Goal: Check status: Check status

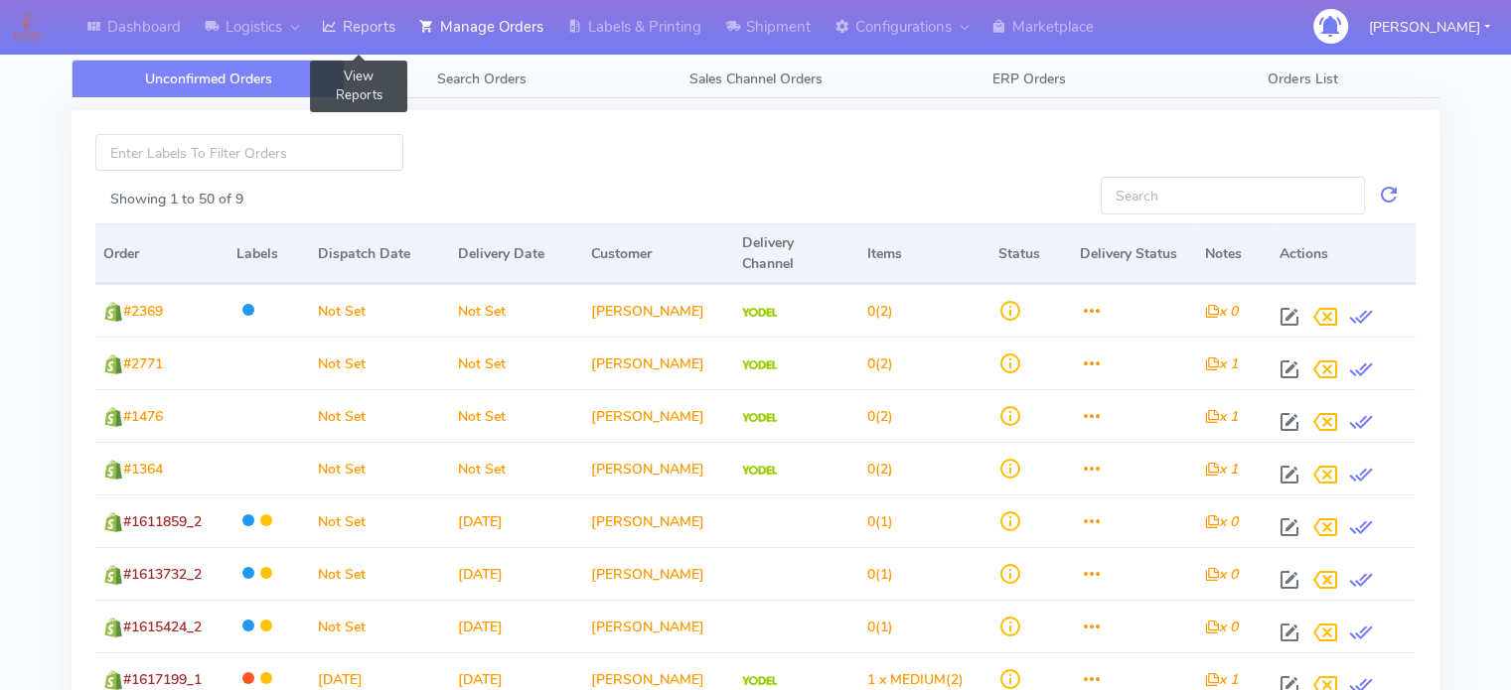
click at [359, 27] on link "Reports" at bounding box center [358, 27] width 97 height 55
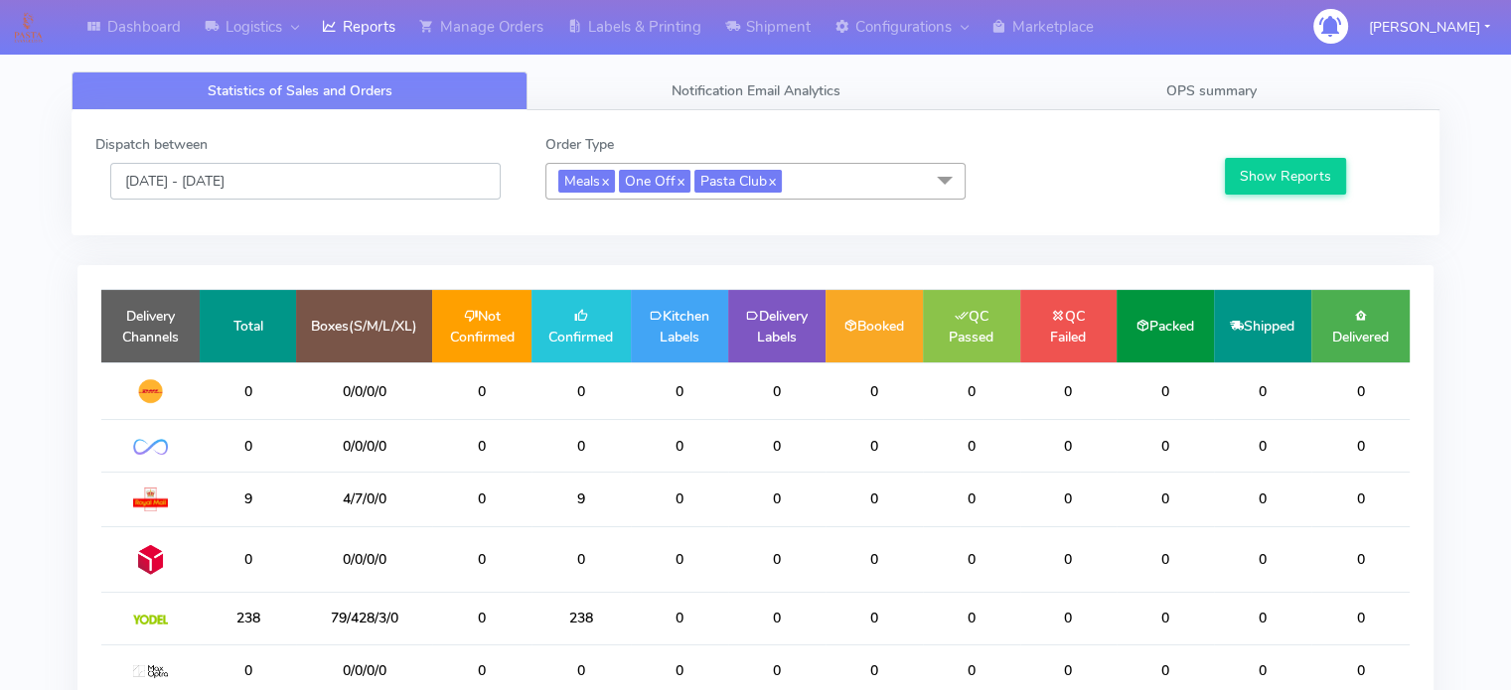
click at [359, 180] on input "[DATE] - [DATE]" at bounding box center [305, 181] width 390 height 37
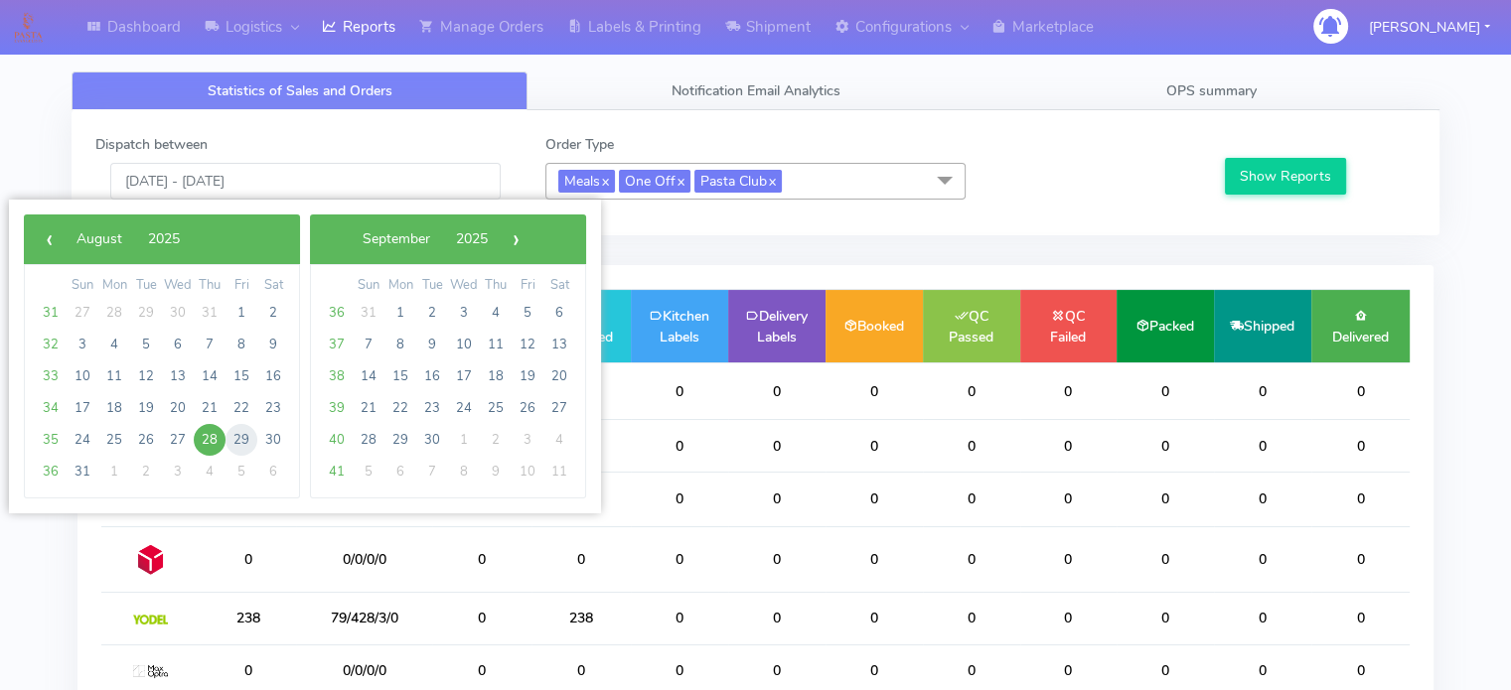
click at [251, 435] on span "29" at bounding box center [241, 440] width 32 height 32
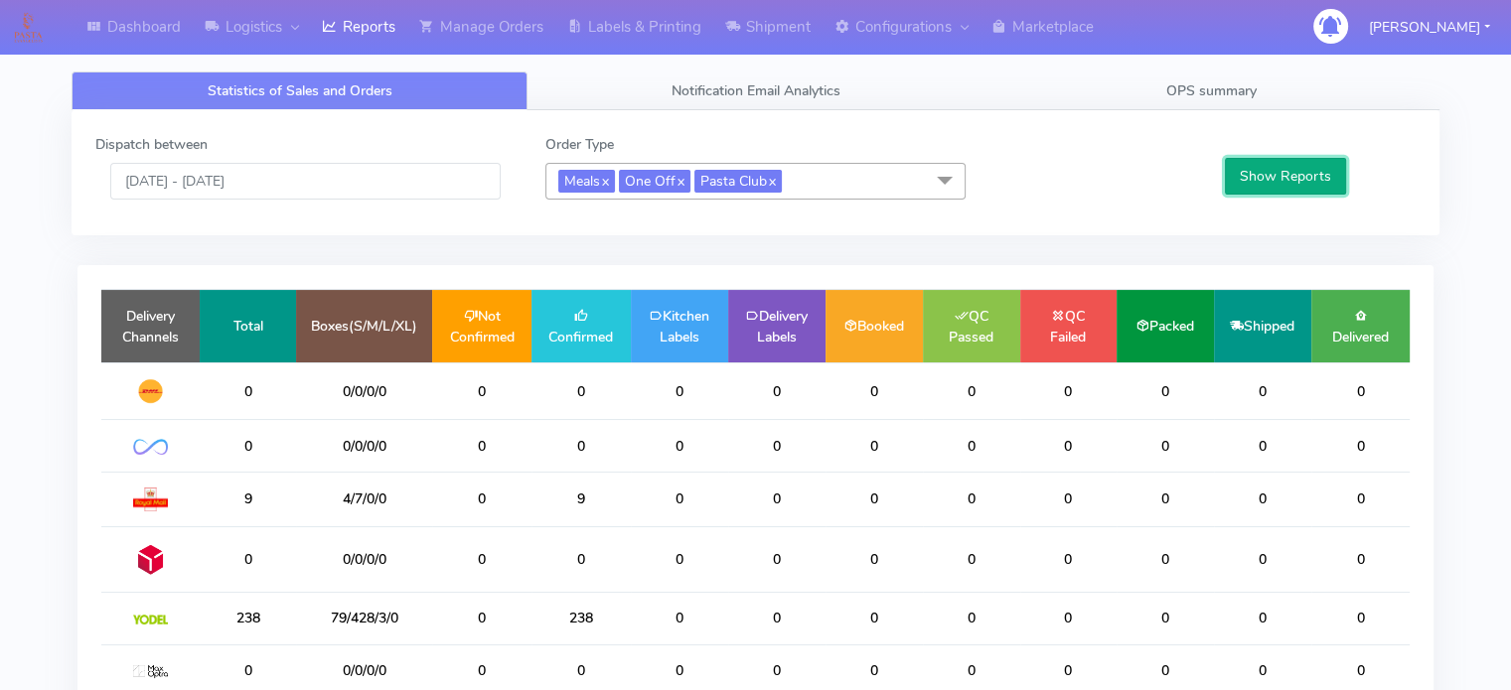
click at [1246, 163] on button "Show Reports" at bounding box center [1286, 176] width 122 height 37
click at [428, 192] on input "[DATE] - [DATE]" at bounding box center [305, 181] width 390 height 37
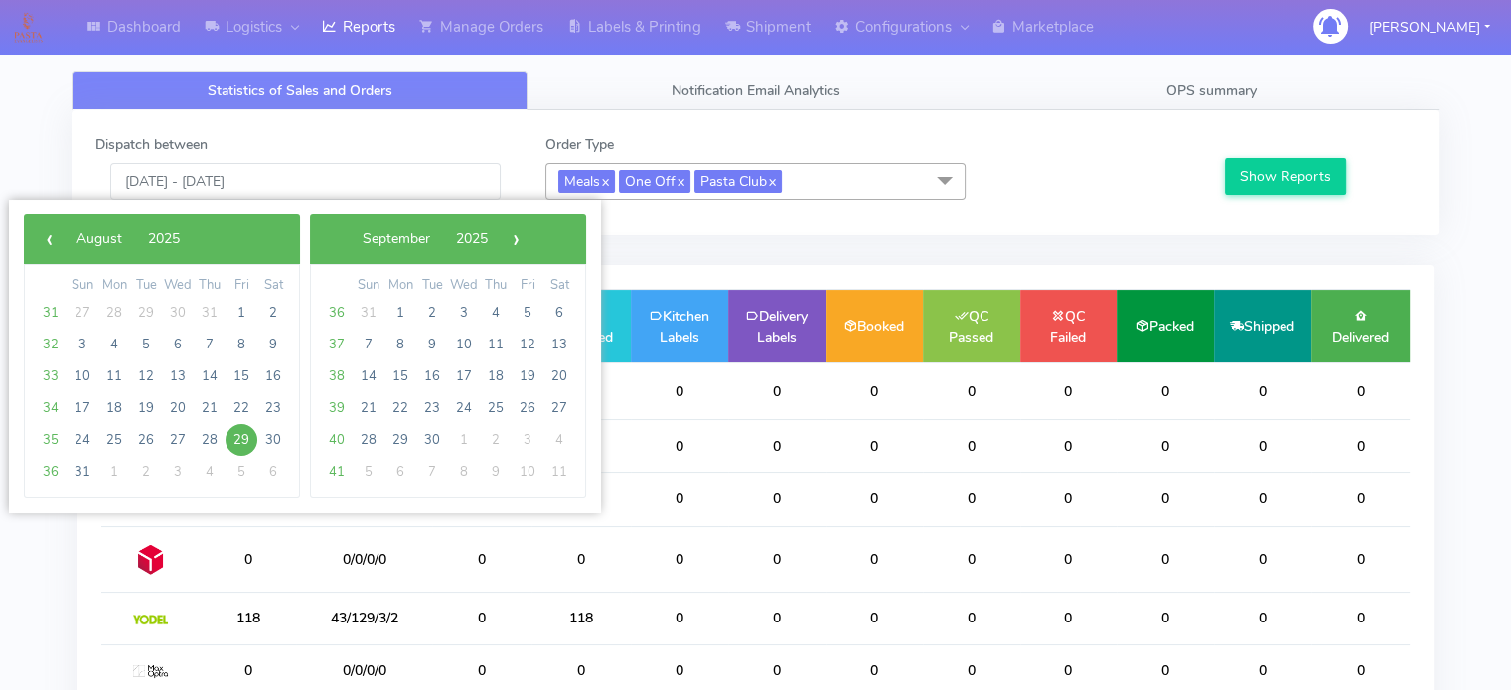
click at [46, 471] on span "36" at bounding box center [51, 472] width 32 height 32
click at [71, 472] on span "31" at bounding box center [83, 472] width 32 height 32
click at [74, 472] on span "31" at bounding box center [83, 472] width 32 height 32
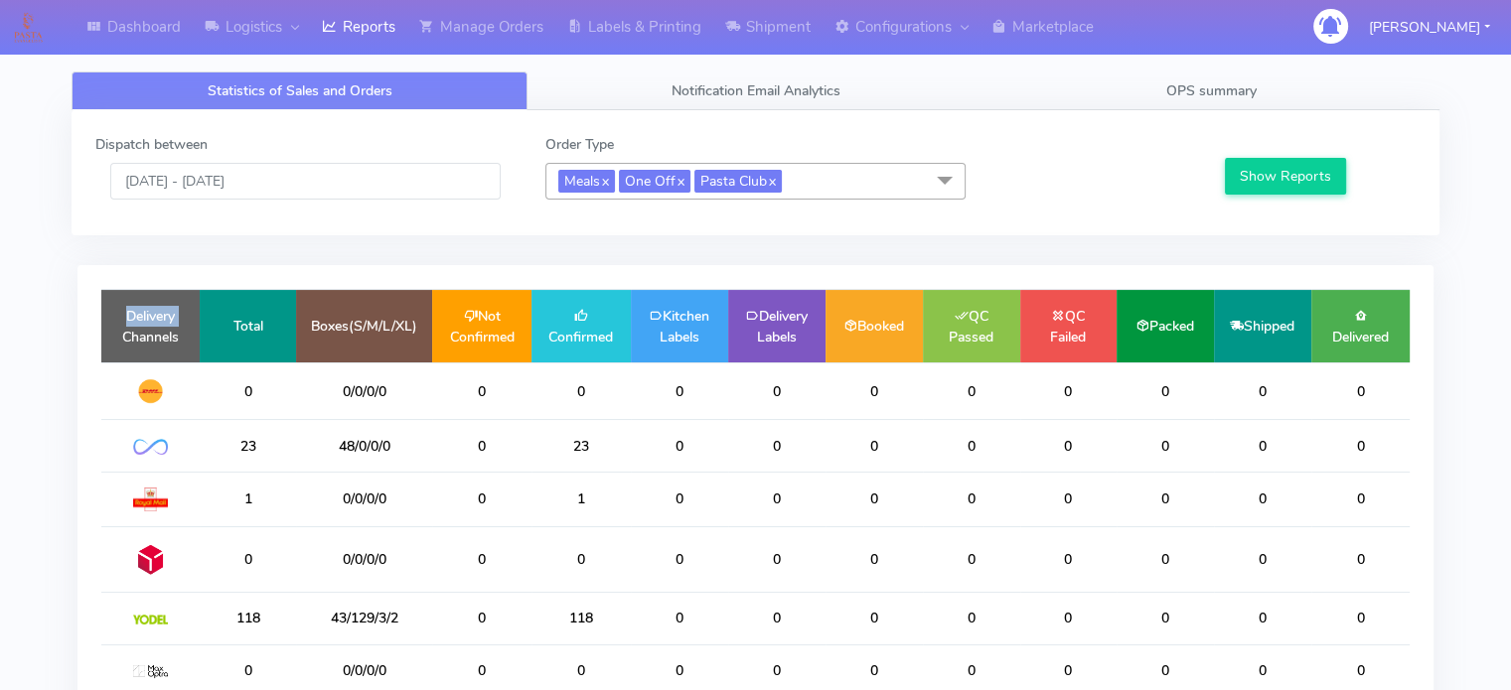
click at [74, 472] on div "Dispatch between [DATE] - [DATE] Order Type Meals x One Off x Pasta Club x Sele…" at bounding box center [755, 533] width 1397 height 847
click at [1243, 155] on div "Show Reports" at bounding box center [1318, 167] width 225 height 66
click at [1247, 168] on button "Show Reports" at bounding box center [1286, 176] width 122 height 37
click at [425, 187] on input "[DATE] - [DATE]" at bounding box center [305, 181] width 390 height 37
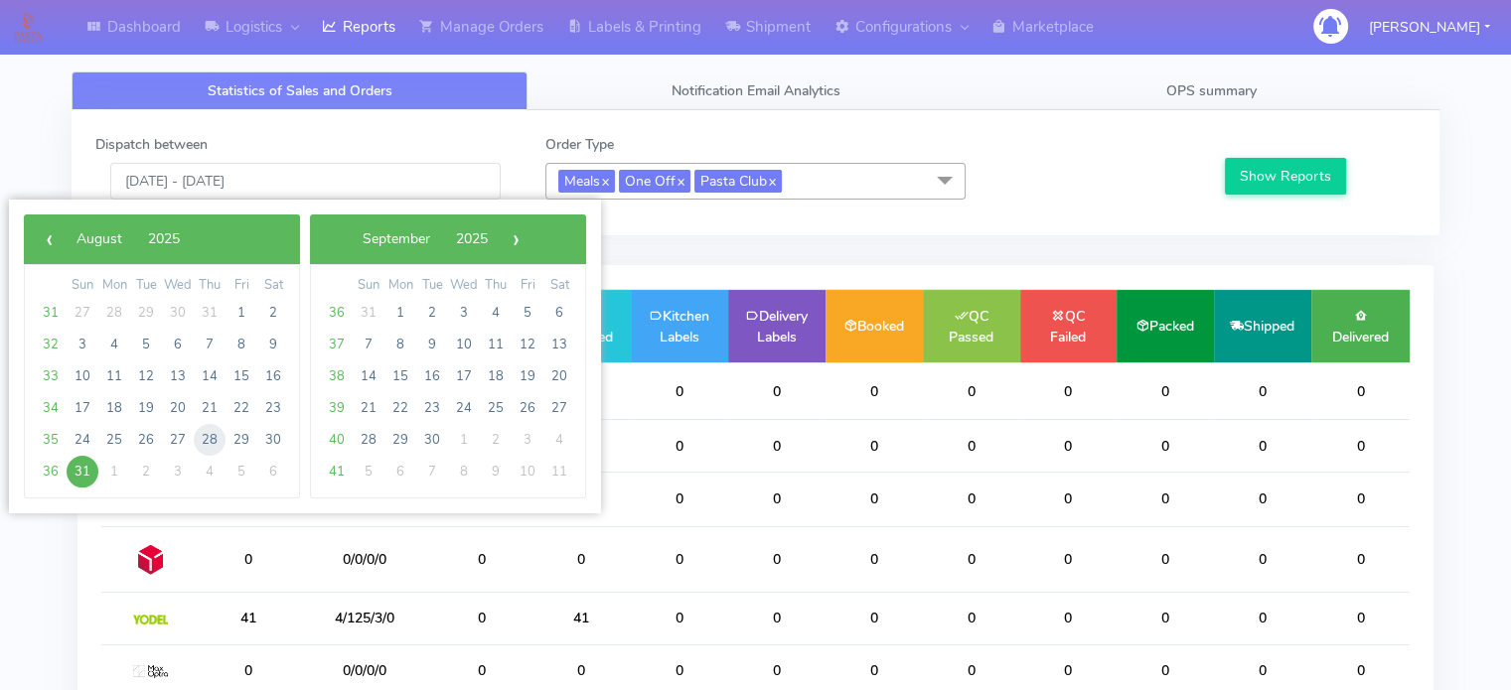
click at [218, 442] on span "28" at bounding box center [210, 440] width 32 height 32
type input "[DATE] - [DATE]"
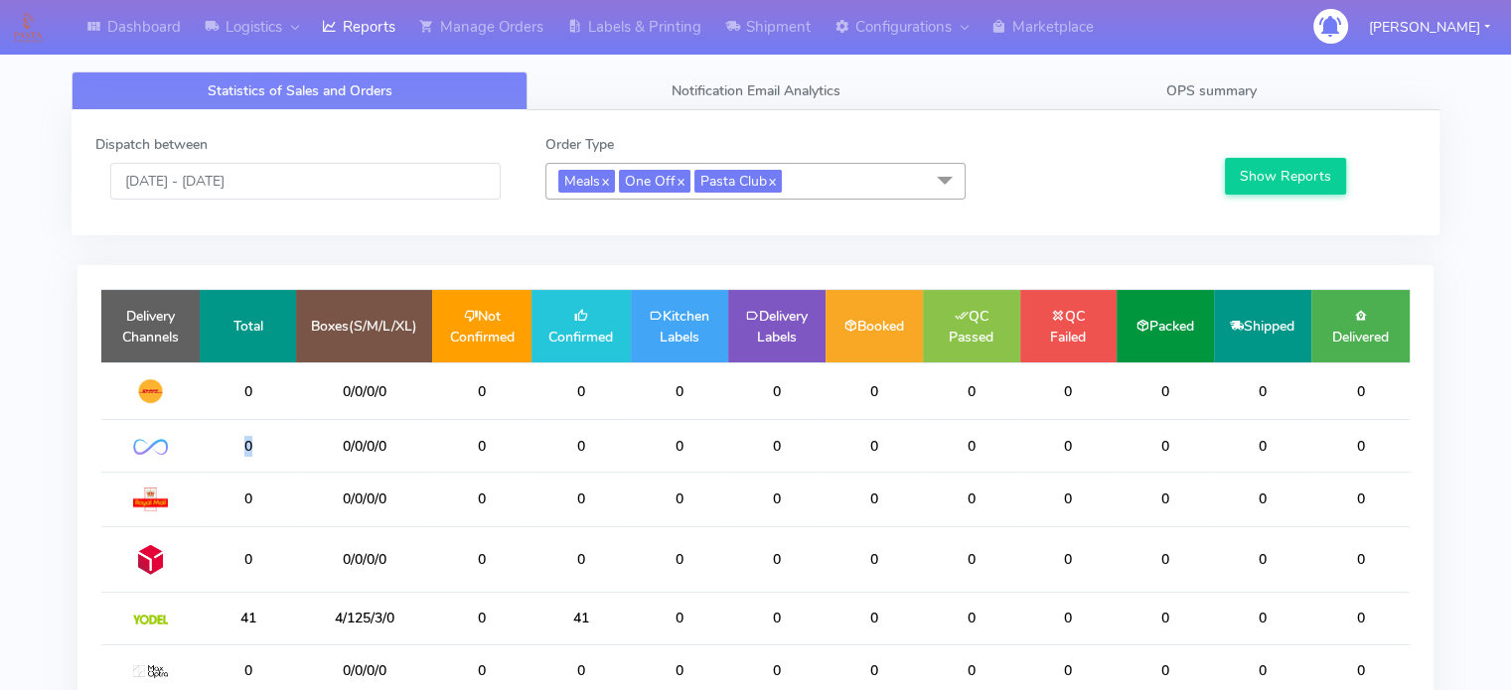
click at [218, 442] on td "0" at bounding box center [248, 446] width 96 height 52
click at [1253, 172] on button "Show Reports" at bounding box center [1286, 176] width 122 height 37
